Goal: Use online tool/utility: Utilize a website feature to perform a specific function

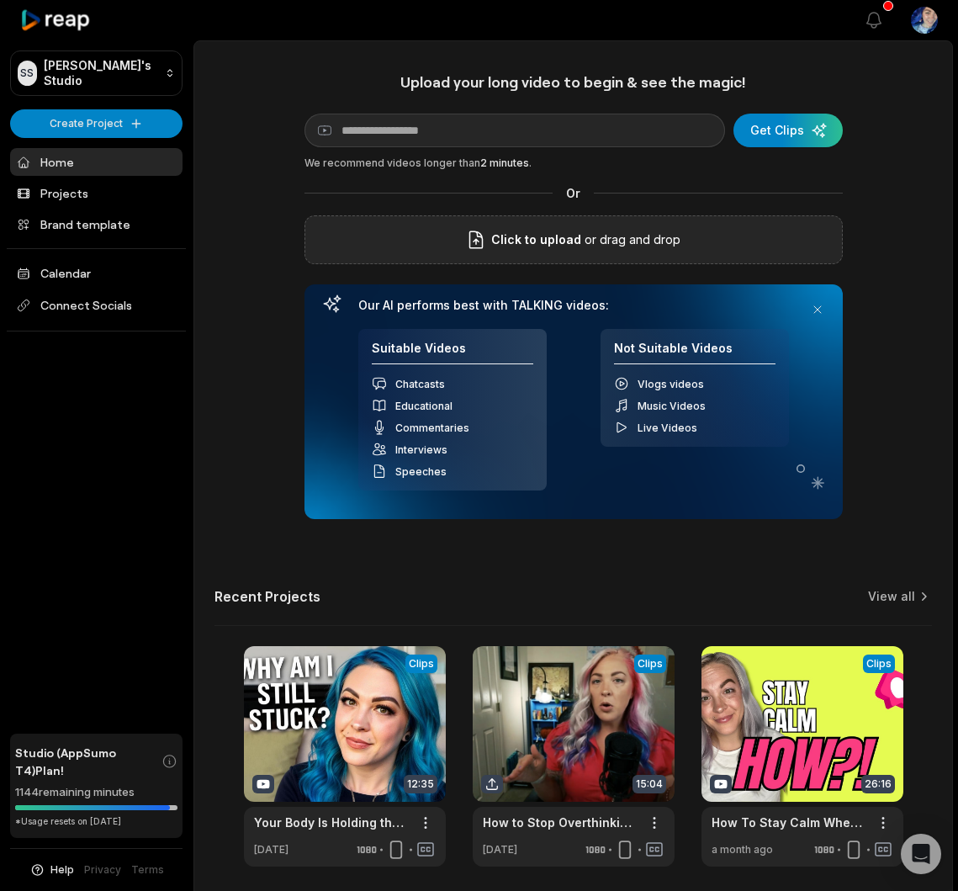
click at [575, 244] on span "Click to upload" at bounding box center [536, 240] width 90 height 20
click at [0, 0] on input "Click to upload" at bounding box center [0, 0] width 0 height 0
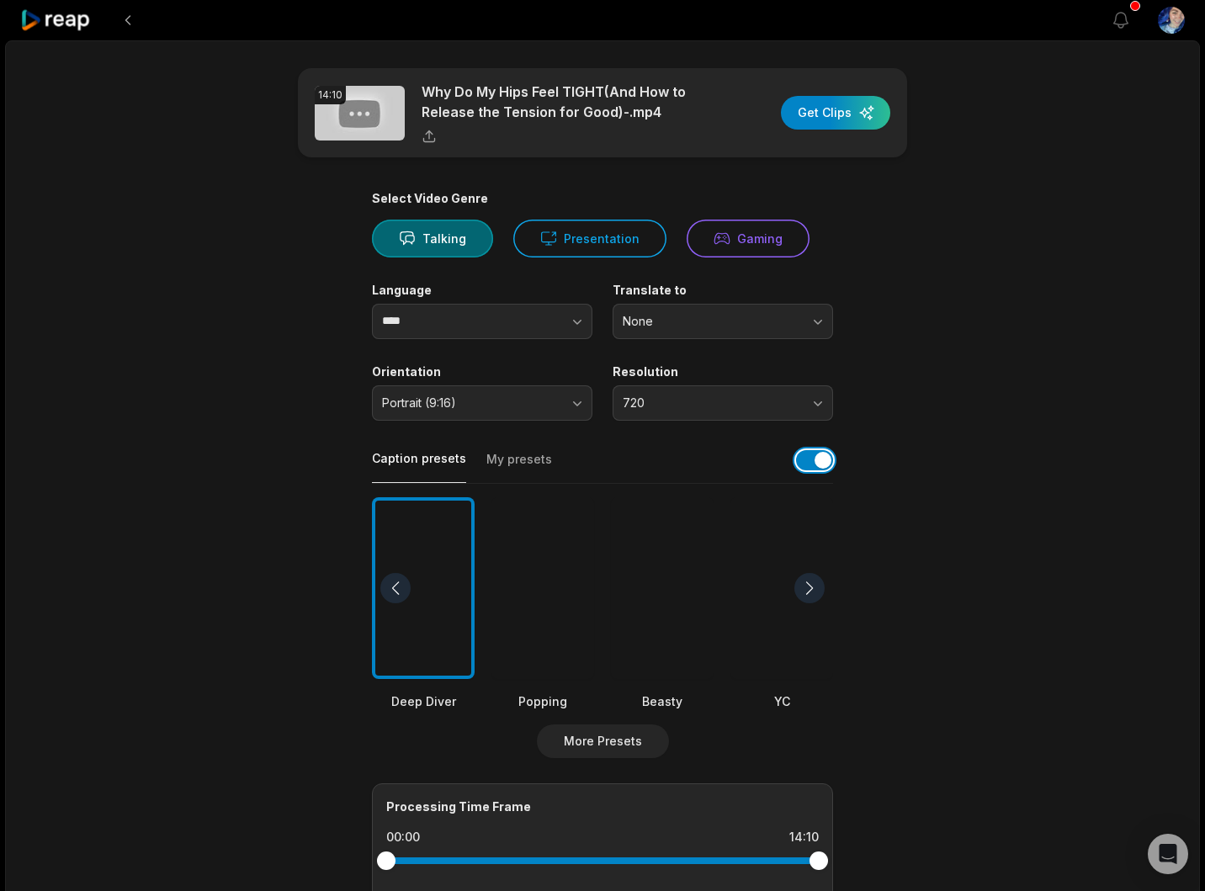
click at [814, 462] on button "button" at bounding box center [814, 460] width 37 height 20
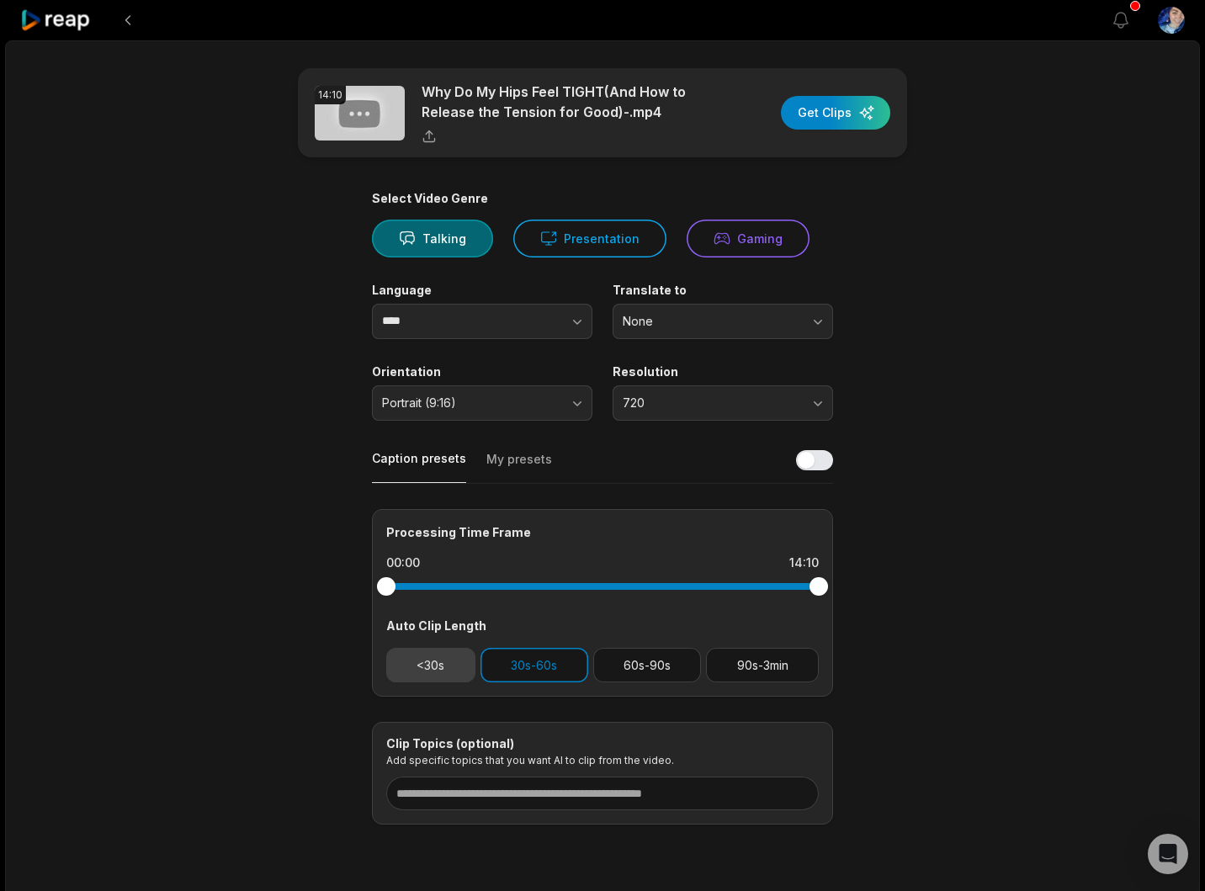
click at [415, 660] on button "<30s" at bounding box center [430, 665] width 89 height 34
click at [649, 671] on button "60s-90s" at bounding box center [647, 665] width 109 height 34
click at [787, 407] on span "720" at bounding box center [711, 402] width 177 height 15
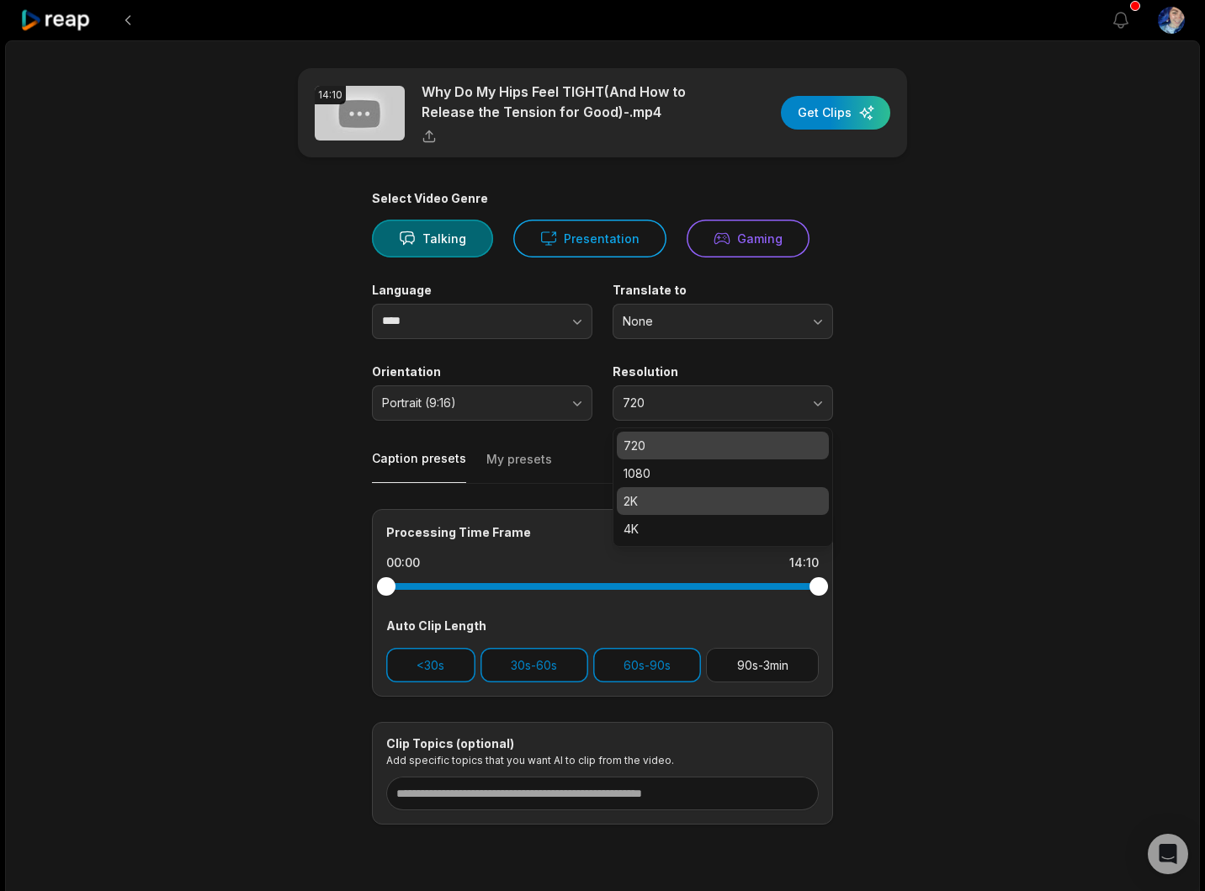
click at [708, 481] on p "1080" at bounding box center [722, 473] width 199 height 18
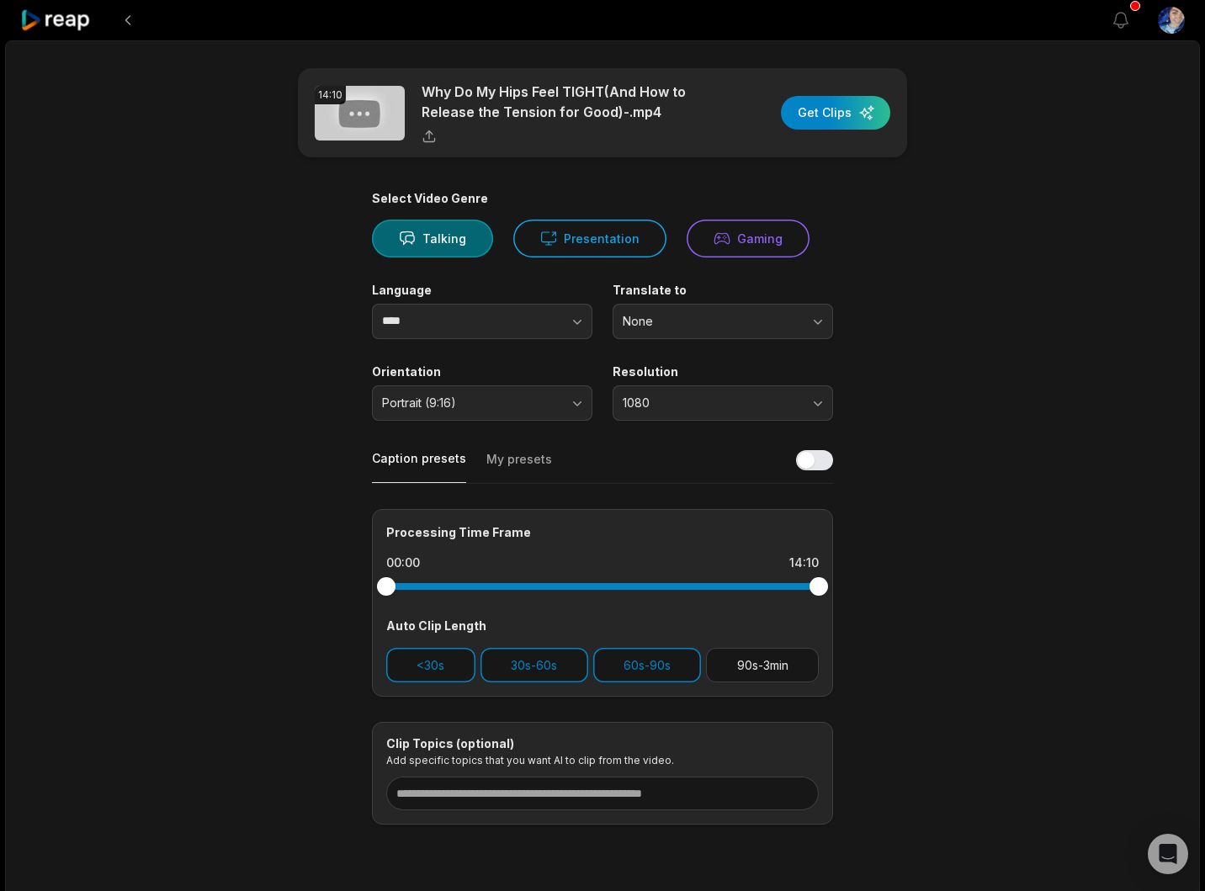
click at [957, 574] on main "14:10 Why Do My Hips Feel TIGHT(And How to Release the Tension for Good)-.mp4 G…" at bounding box center [602, 446] width 814 height 756
click at [816, 120] on div "button" at bounding box center [835, 113] width 109 height 34
